Goal: Task Accomplishment & Management: Manage account settings

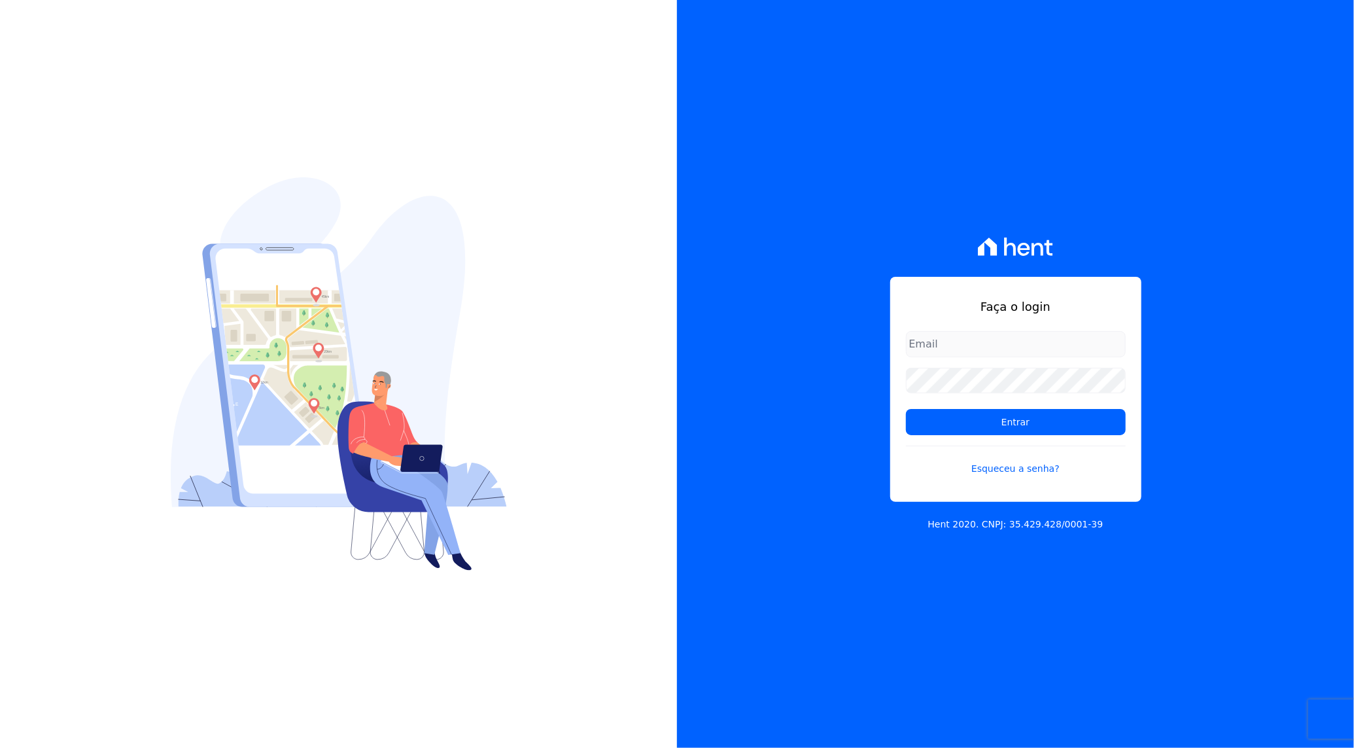
type input "[PERSON_NAME][EMAIL_ADDRESS][DOMAIN_NAME]"
click at [720, 355] on div "Faça o login [PERSON_NAME][EMAIL_ADDRESS][DOMAIN_NAME] Entrar Esqueceu a senha?…" at bounding box center [1015, 374] width 677 height 748
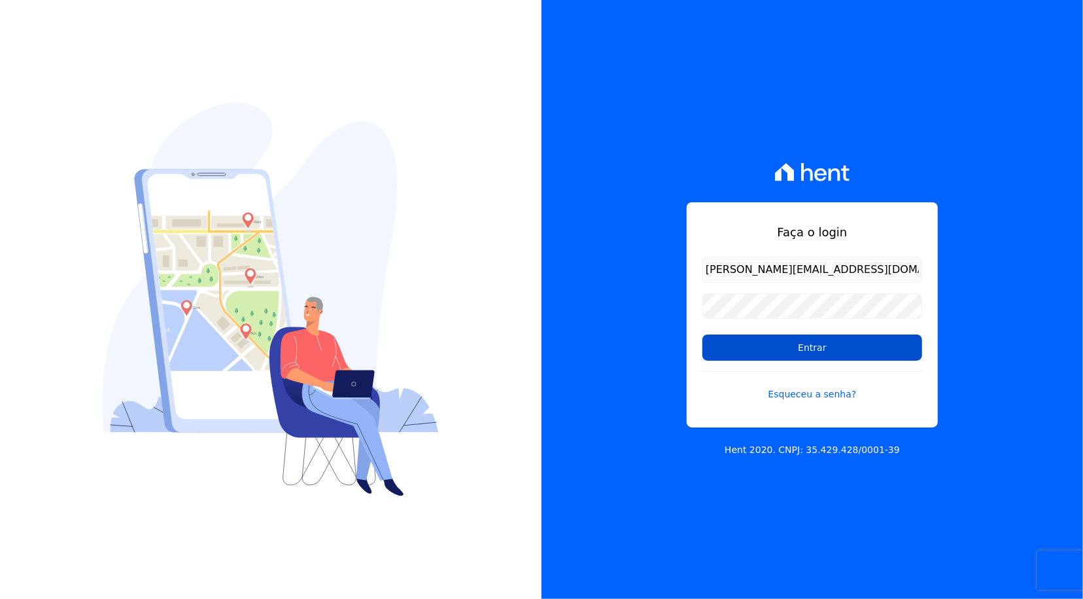
click at [801, 349] on input "Entrar" at bounding box center [813, 347] width 220 height 26
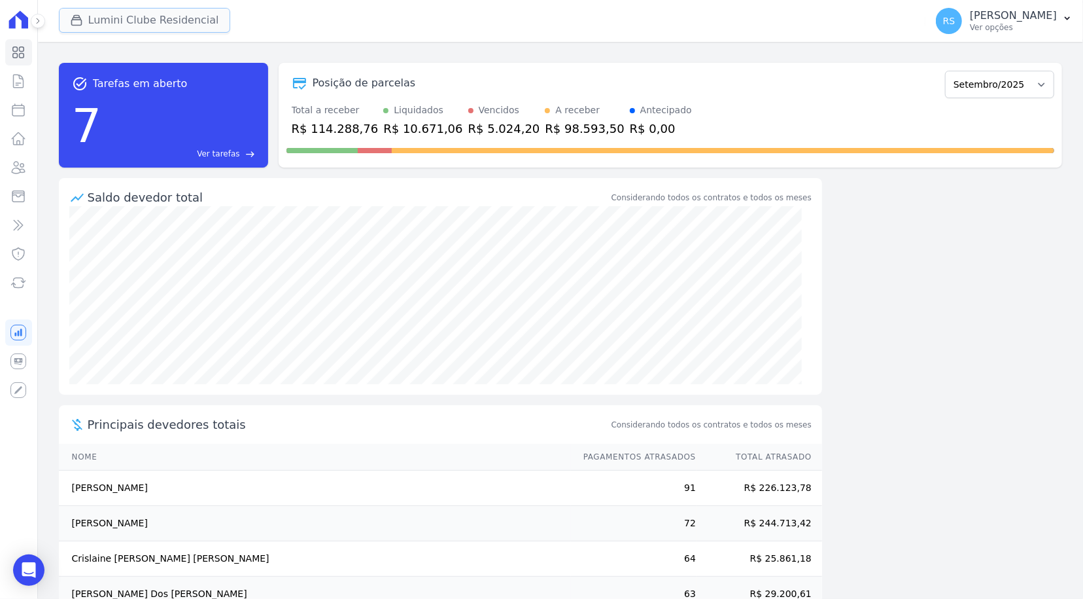
click at [128, 24] on button "Lumini Clube Residencial" at bounding box center [144, 20] width 171 height 25
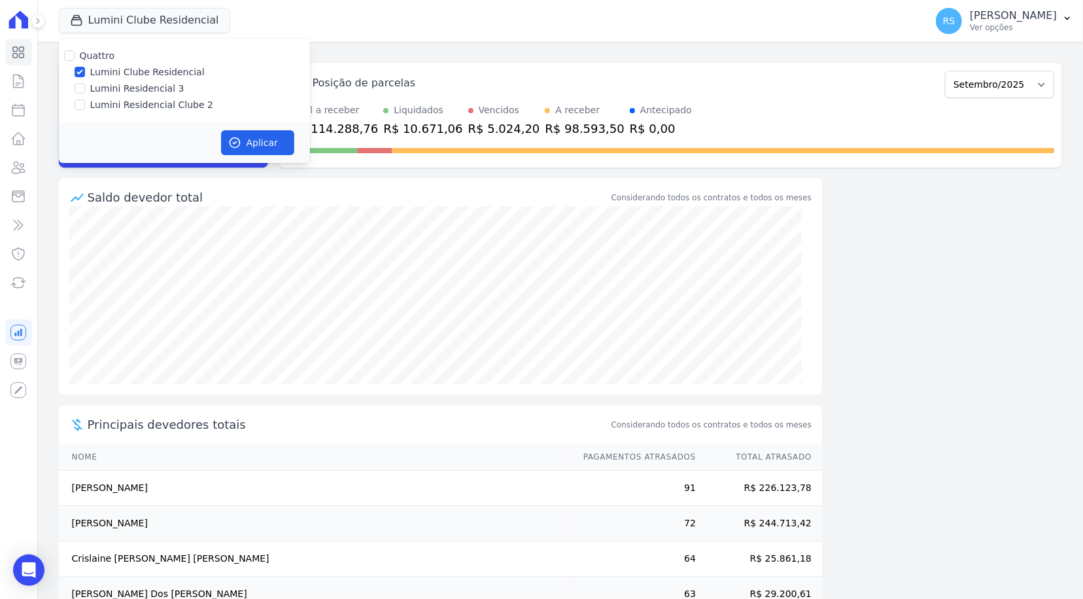
click at [151, 99] on label "Lumini Residencial Clube 2" at bounding box center [151, 105] width 123 height 14
click at [85, 99] on input "Lumini Residencial Clube 2" at bounding box center [80, 104] width 10 height 10
checkbox input "true"
click at [141, 71] on label "Lumini Clube Residencial" at bounding box center [147, 72] width 114 height 14
click at [85, 71] on input "Lumini Clube Residencial" at bounding box center [80, 72] width 10 height 10
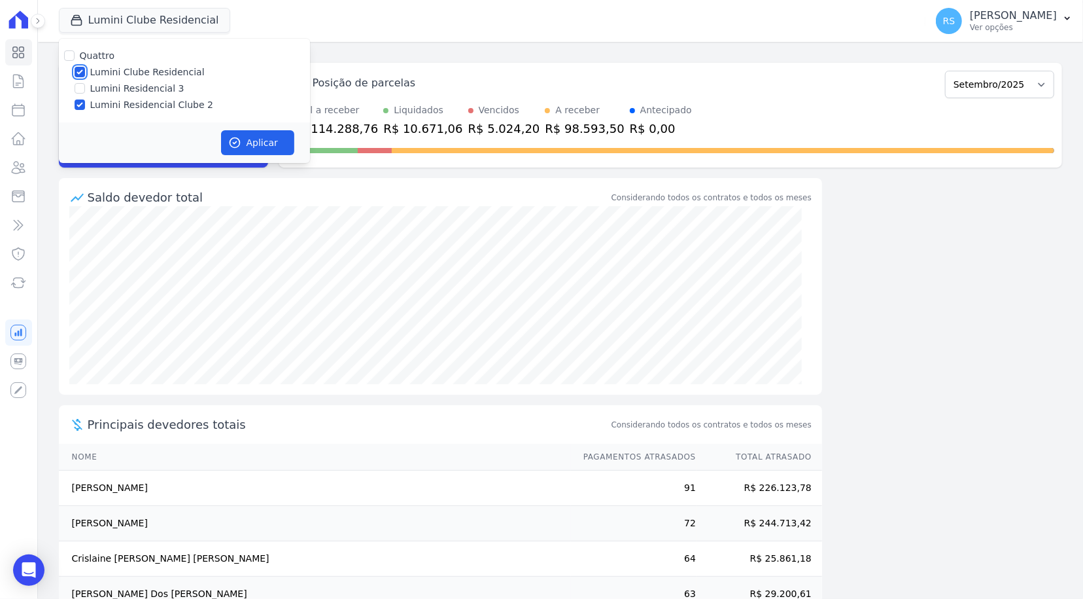
checkbox input "false"
click at [266, 144] on button "Aplicar" at bounding box center [257, 142] width 73 height 25
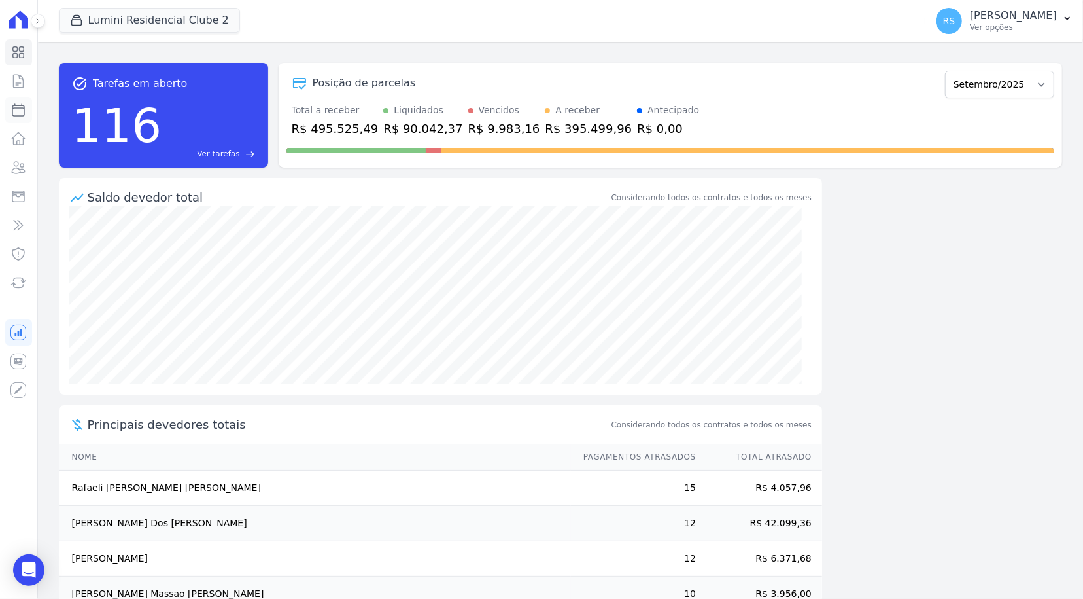
click at [17, 113] on icon at bounding box center [18, 110] width 16 height 16
select select
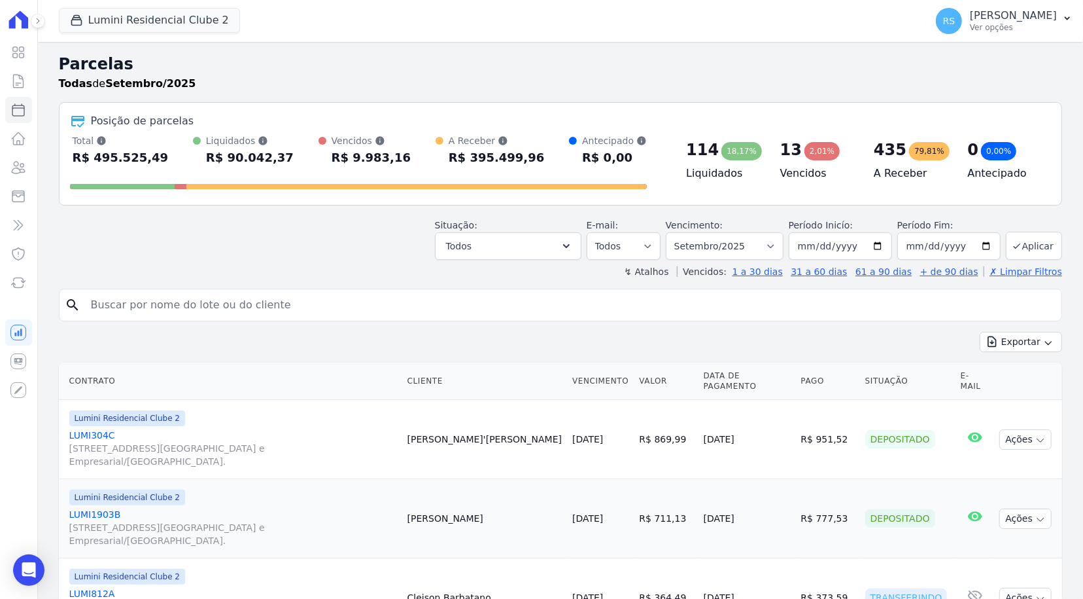
click at [256, 311] on input "search" at bounding box center [570, 305] width 974 height 26
paste input "Suzana Pedroso"
type input "Suzana Pedroso"
click at [980, 332] on button "Exportar" at bounding box center [1021, 342] width 82 height 20
click at [256, 311] on input "Suzana Pedroso" at bounding box center [570, 305] width 974 height 26
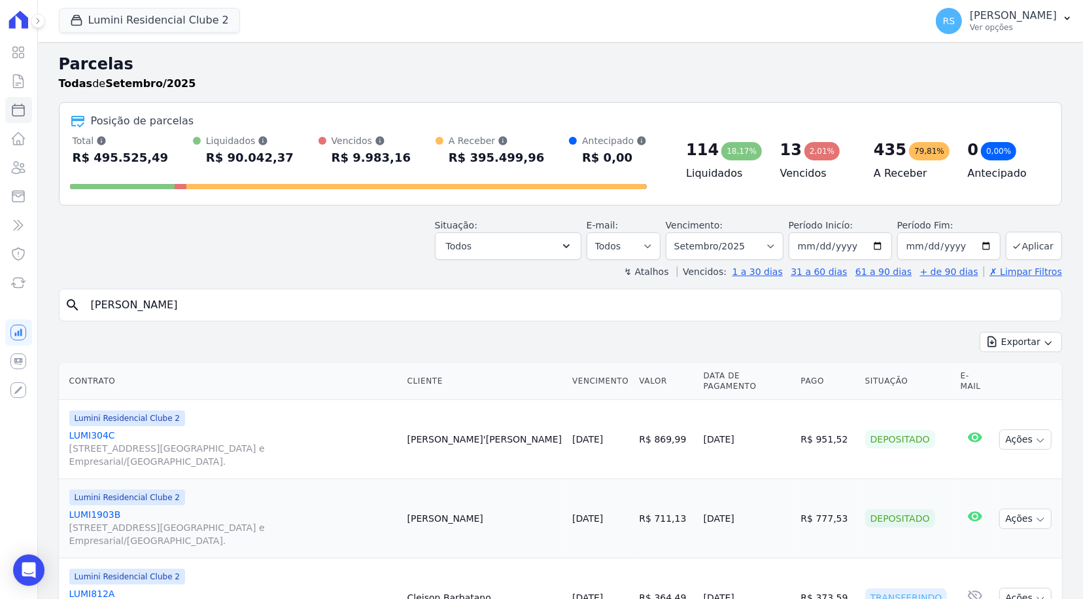
select select
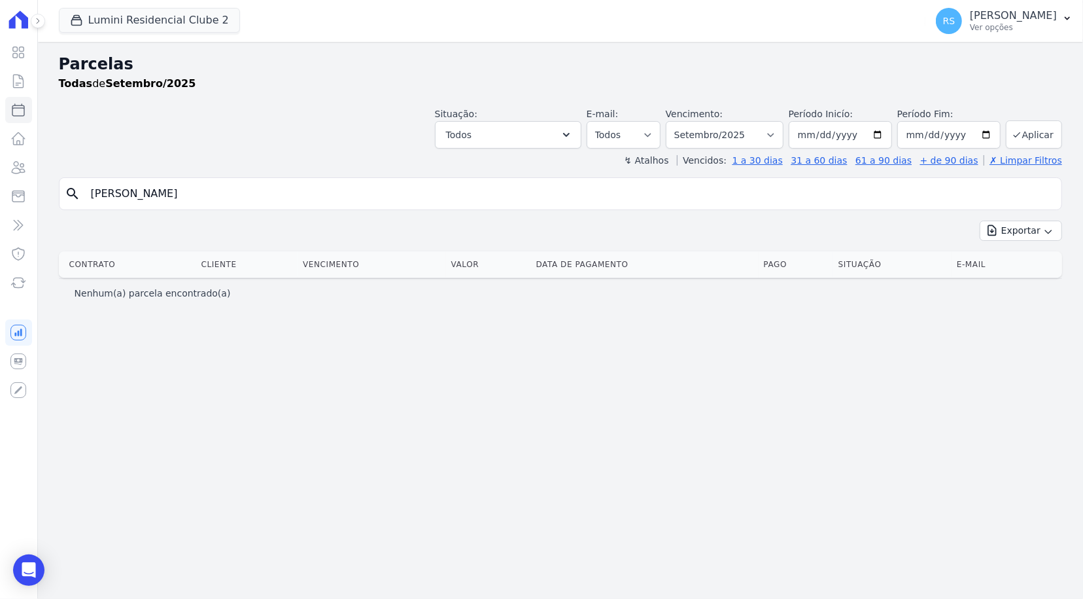
click at [271, 202] on input "Suzana Pedroso" at bounding box center [570, 194] width 974 height 26
click at [145, 199] on input "Suzana Pedroso" at bounding box center [570, 194] width 974 height 26
click at [149, 191] on input "Suzana Pedroso" at bounding box center [570, 194] width 974 height 26
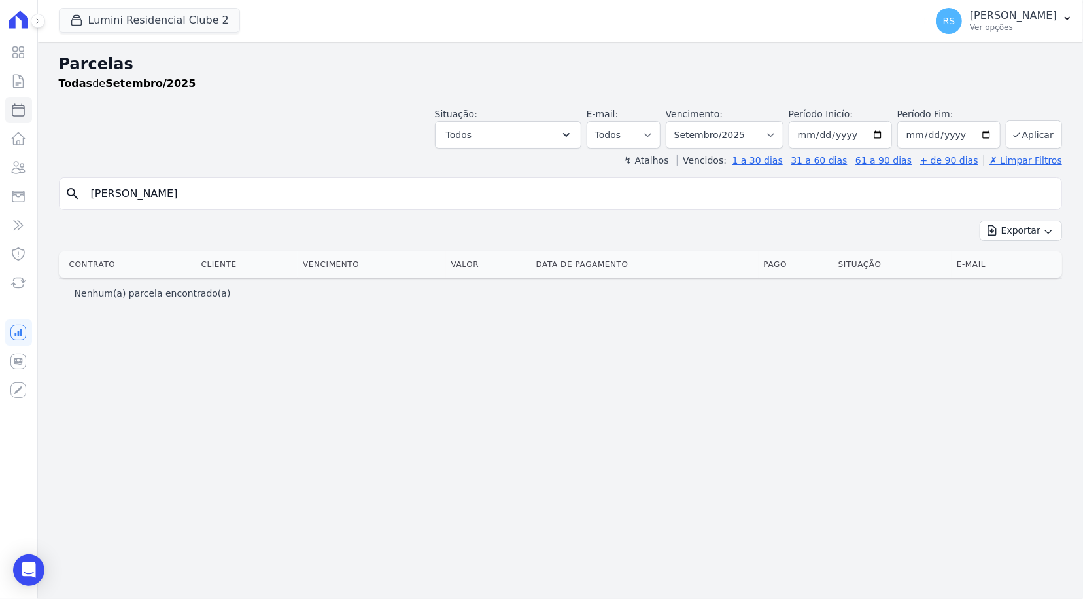
click at [149, 191] on input "Suzana Pedroso" at bounding box center [570, 194] width 974 height 26
click at [150, 192] on input "Suzana Pedroso" at bounding box center [570, 194] width 974 height 26
type input "Suzana"
select select
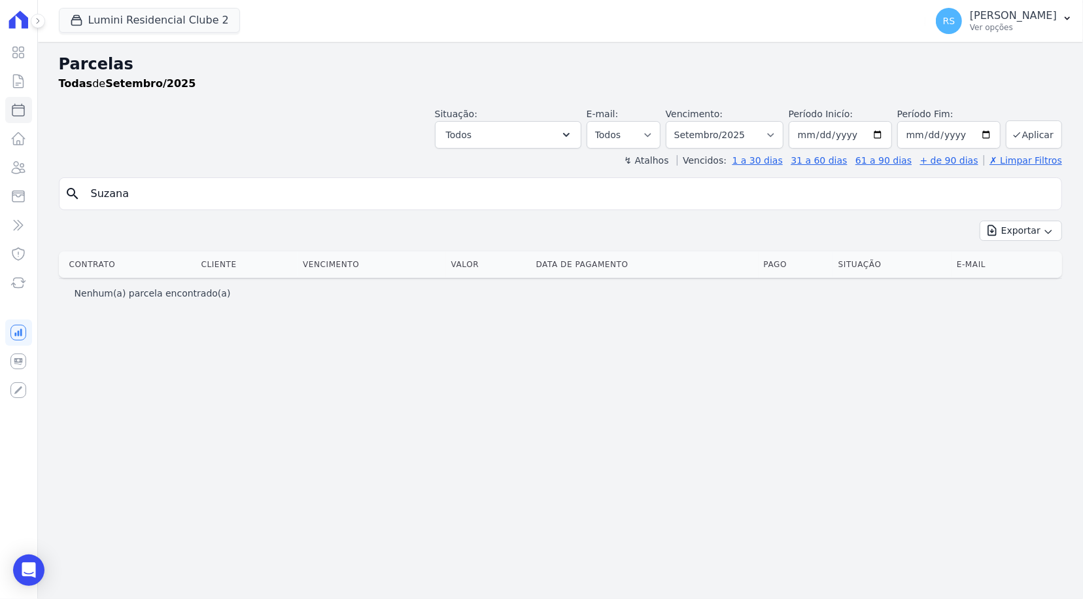
click at [213, 142] on div "Situação: Agendado Em Aberto Pago Processando Cancelado Vencido Transferindo De…" at bounding box center [561, 125] width 1004 height 46
click at [19, 111] on icon at bounding box center [18, 110] width 16 height 16
select select
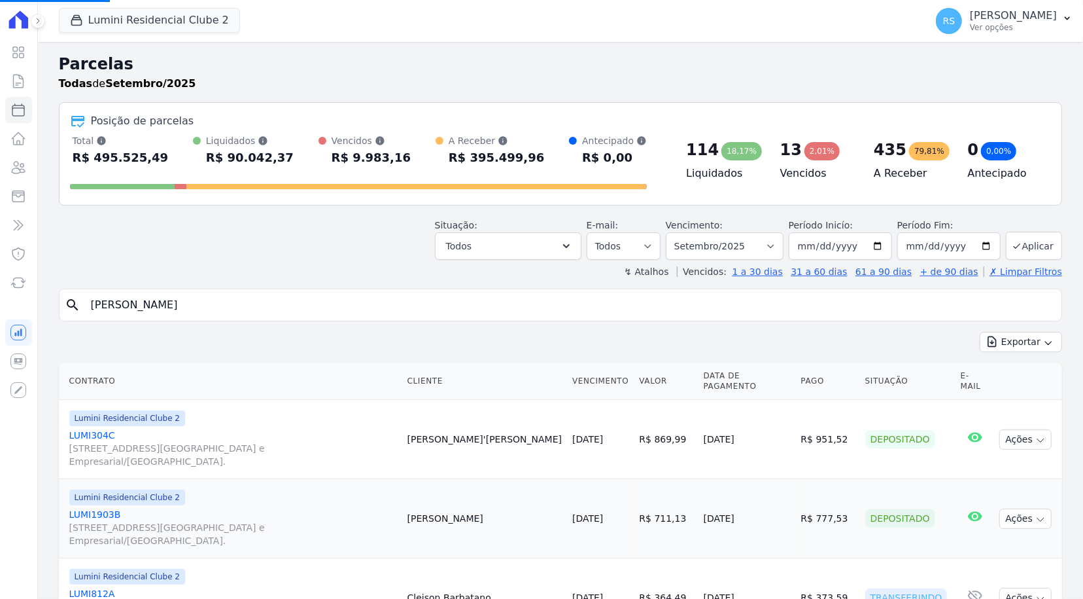
click at [191, 305] on input "Suzana Pedroso" at bounding box center [570, 305] width 974 height 26
select select
click at [191, 305] on input "search" at bounding box center [570, 305] width 974 height 26
type input "suzana"
select select
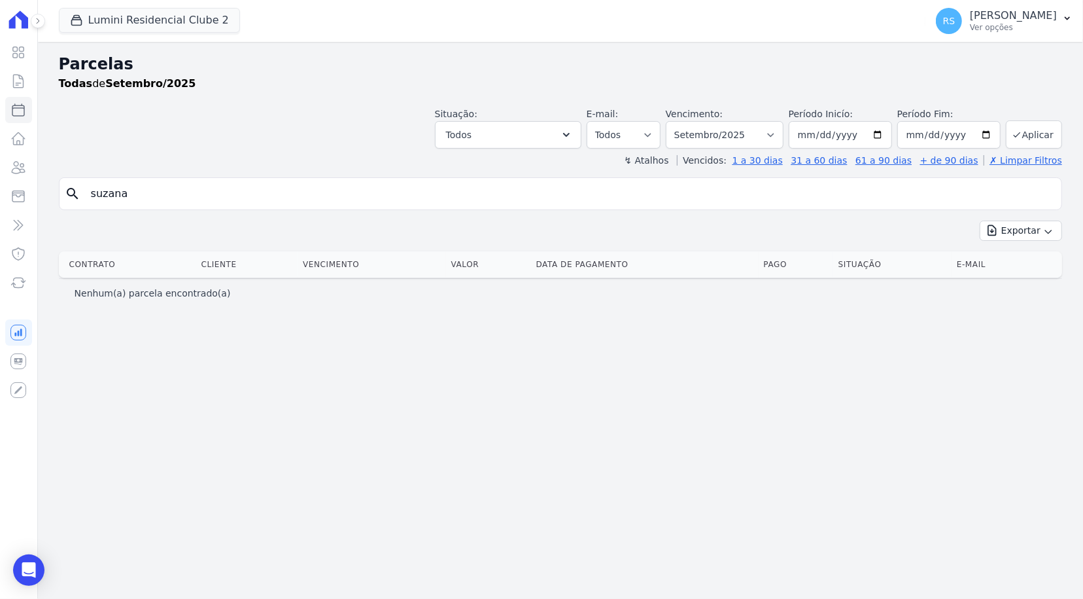
click at [184, 170] on div "Parcelas Todas de Setembro/2025 Situação: Agendado Em Aberto Pago Processando C…" at bounding box center [560, 320] width 1045 height 557
click at [154, 13] on button "Lumini Residencial Clube 2" at bounding box center [149, 20] width 181 height 25
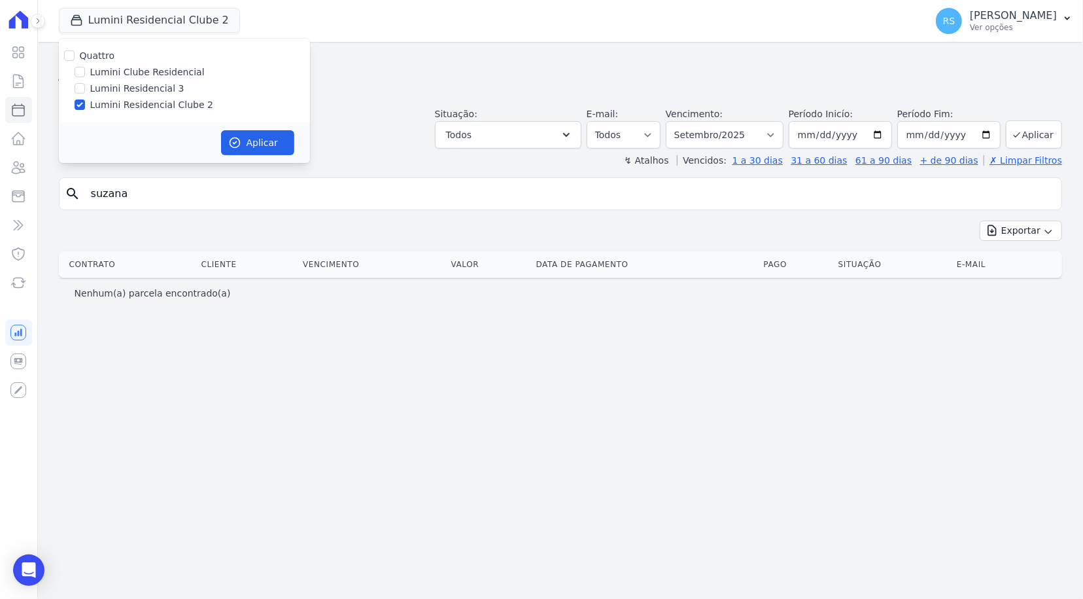
click at [151, 69] on label "Lumini Clube Residencial" at bounding box center [147, 72] width 114 height 14
click at [85, 69] on input "Lumini Clube Residencial" at bounding box center [80, 72] width 10 height 10
checkbox input "true"
click at [144, 112] on div "Quattro Lumini Clube Residencial Lumini Residencial 3 Lumini Residencial Clube 2" at bounding box center [184, 81] width 251 height 84
click at [145, 106] on label "Lumini Residencial Clube 2" at bounding box center [151, 105] width 123 height 14
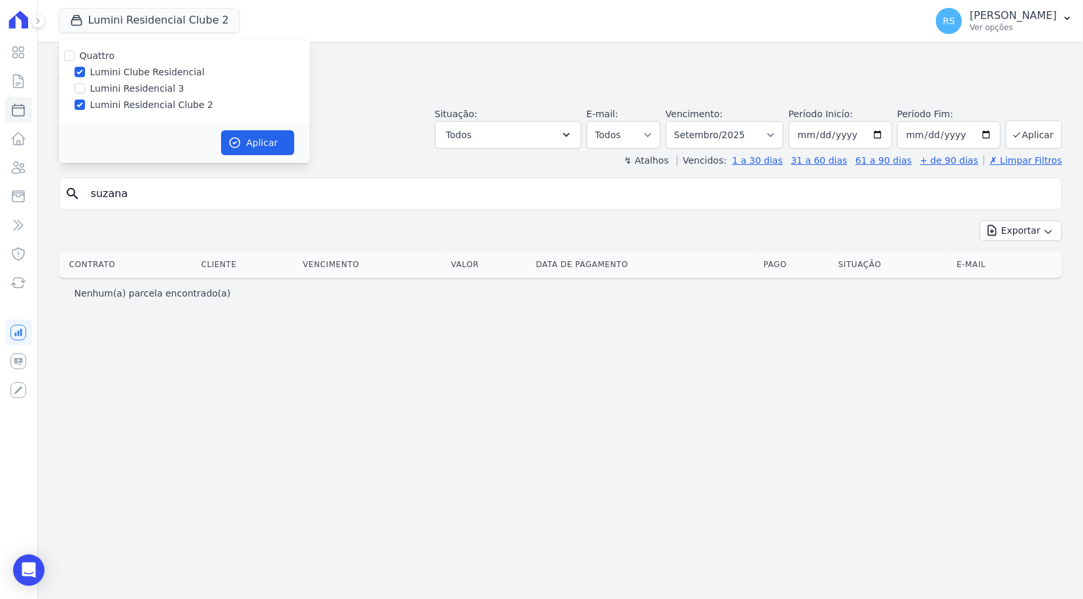
click at [85, 106] on input "Lumini Residencial Clube 2" at bounding box center [80, 104] width 10 height 10
checkbox input "false"
click at [266, 139] on button "Aplicar" at bounding box center [257, 142] width 73 height 25
select select
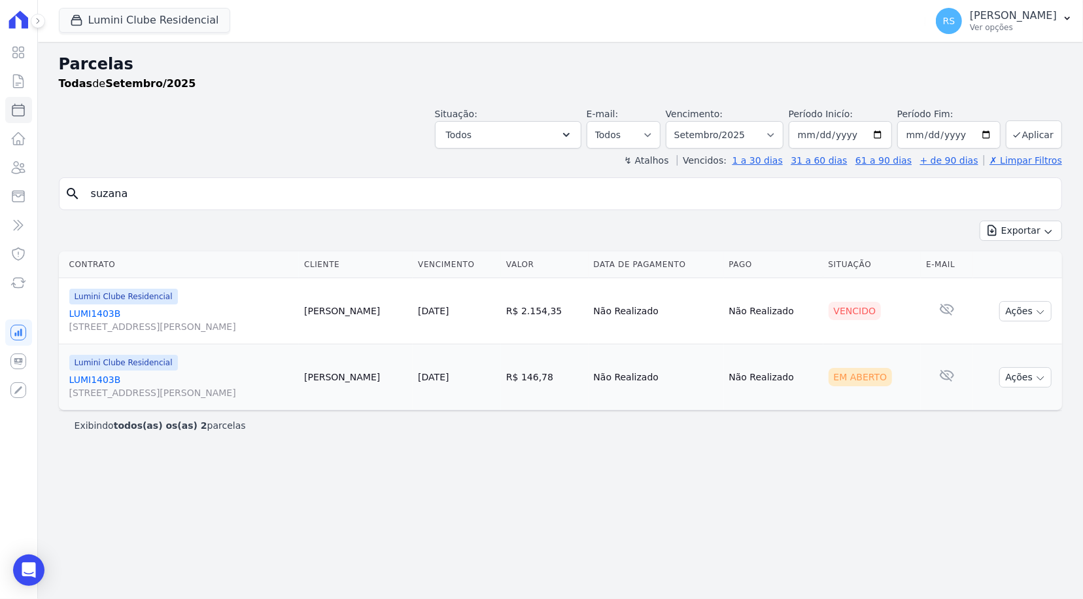
click at [86, 316] on link "LUMI1403B Rua Heitor de Oliveira, 200, Vila Sul Americana" at bounding box center [181, 320] width 224 height 26
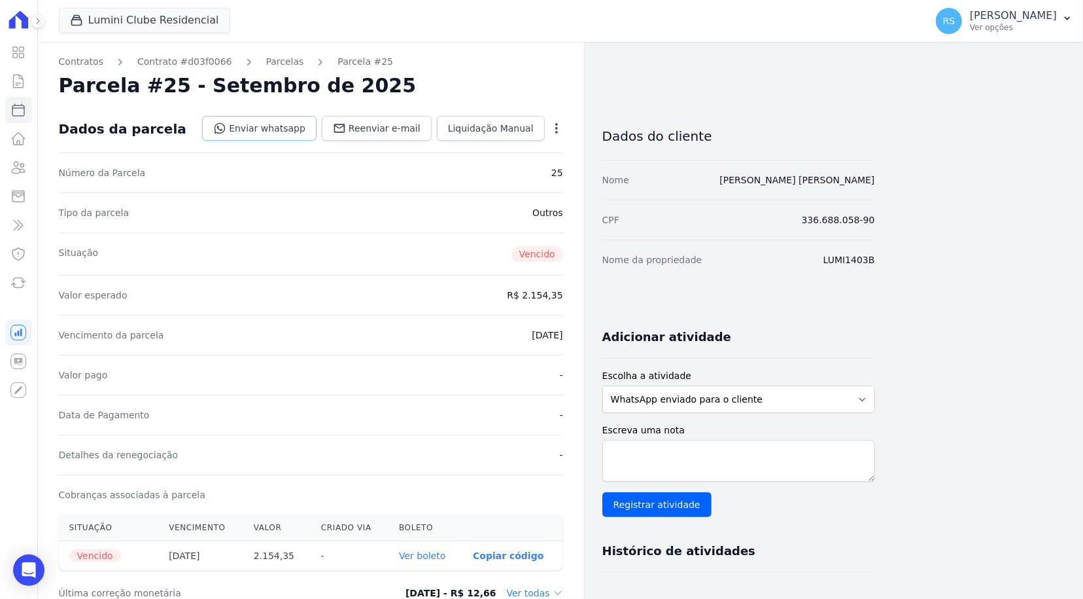
click at [305, 130] on link "Enviar whatsapp" at bounding box center [259, 128] width 114 height 25
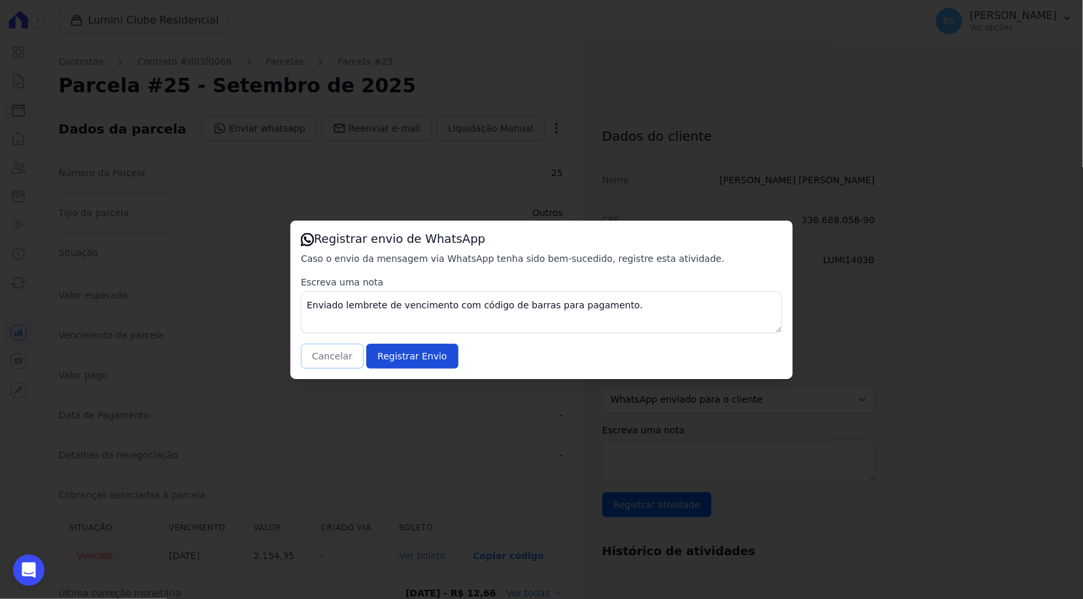
click at [338, 362] on button "Cancelar" at bounding box center [332, 355] width 63 height 25
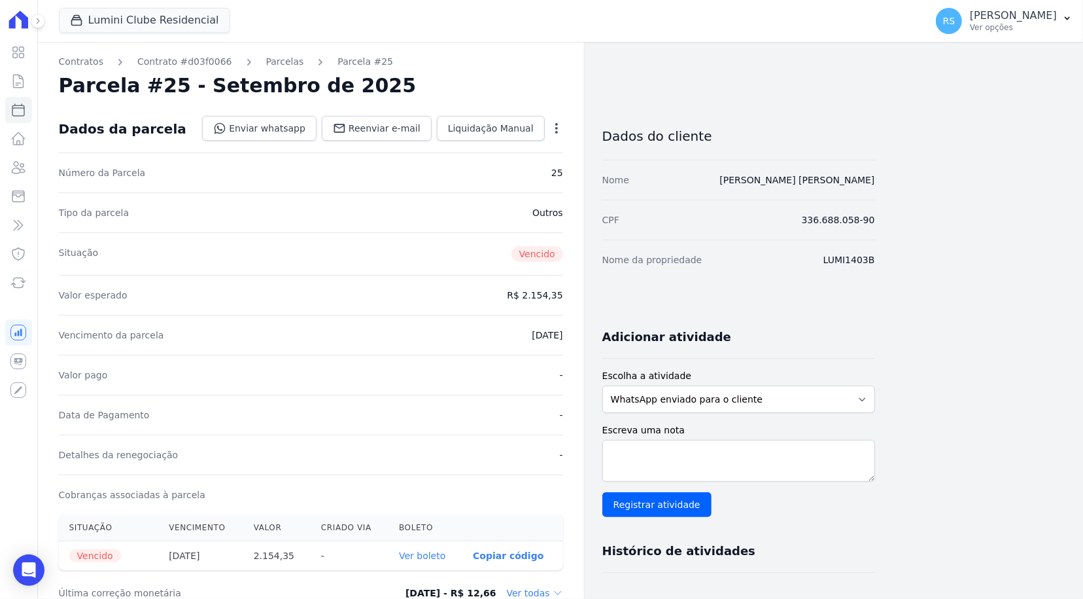
scroll to position [131, 0]
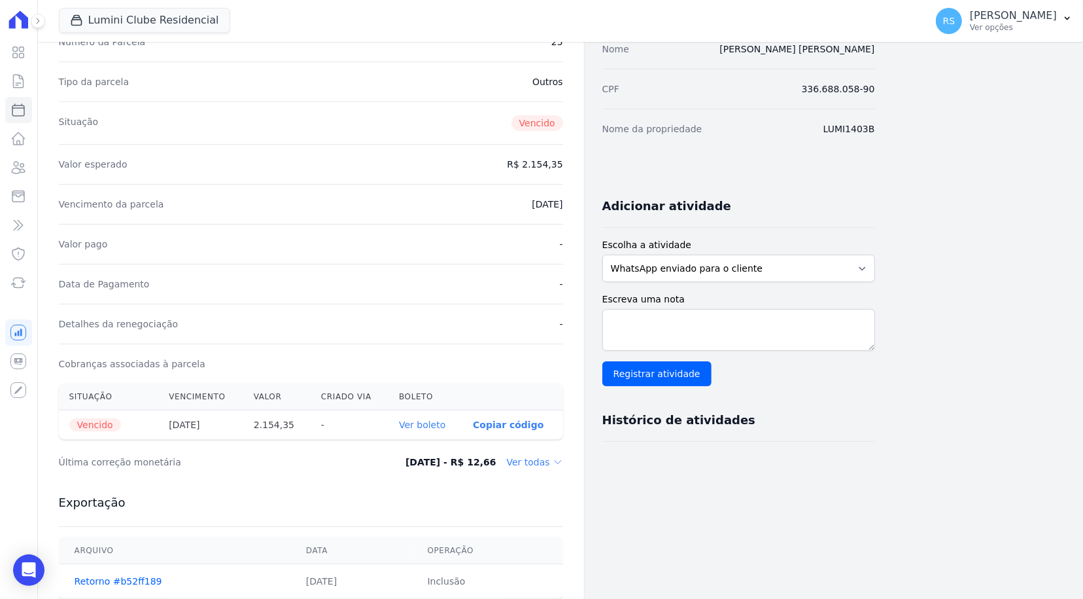
click at [342, 421] on th "-" at bounding box center [350, 424] width 78 height 29
